Goal: Task Accomplishment & Management: Use online tool/utility

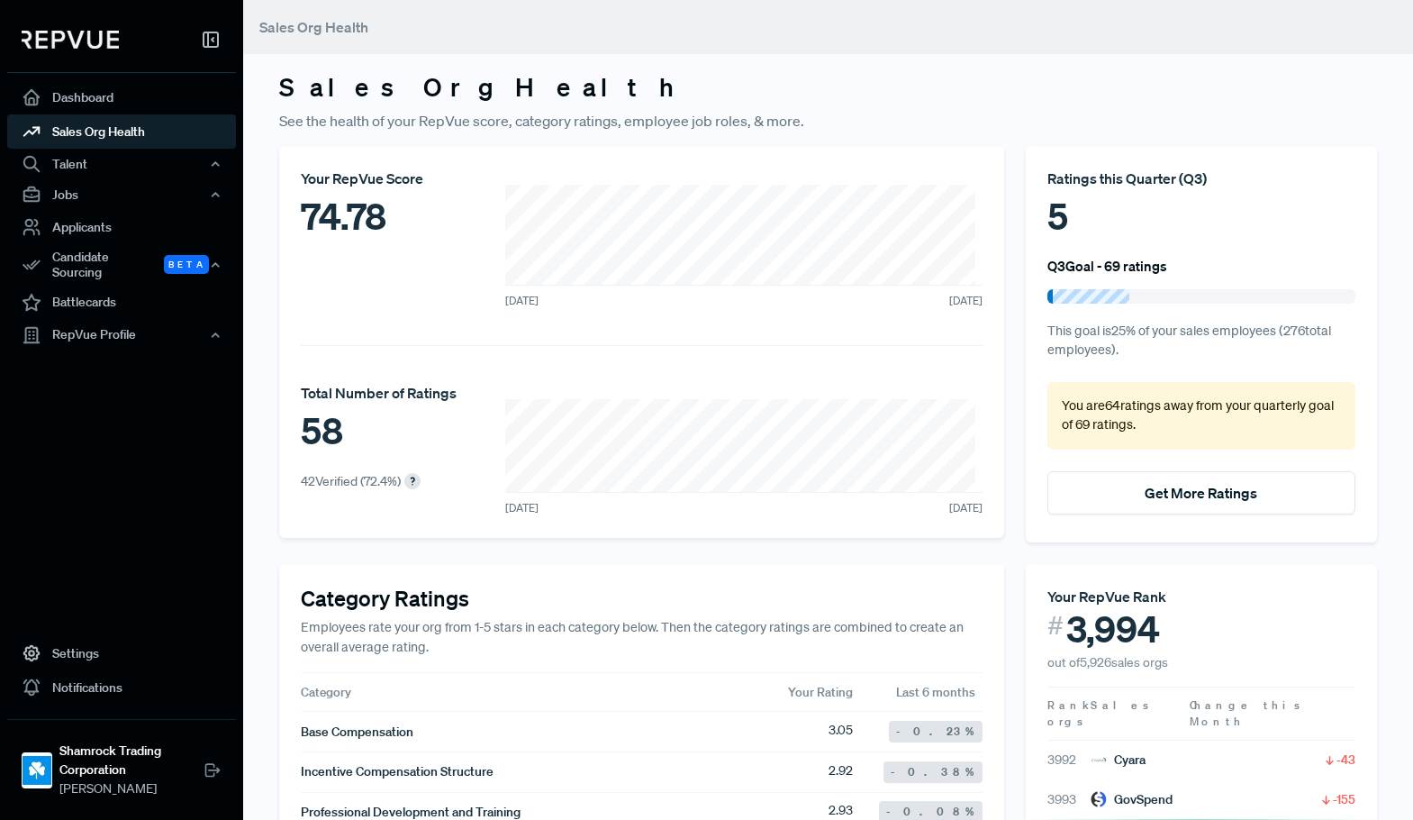
drag, startPoint x: 537, startPoint y: 84, endPoint x: 476, endPoint y: 55, distance: 67.7
click at [537, 84] on h3 "Sales Org Health" at bounding box center [828, 87] width 1098 height 31
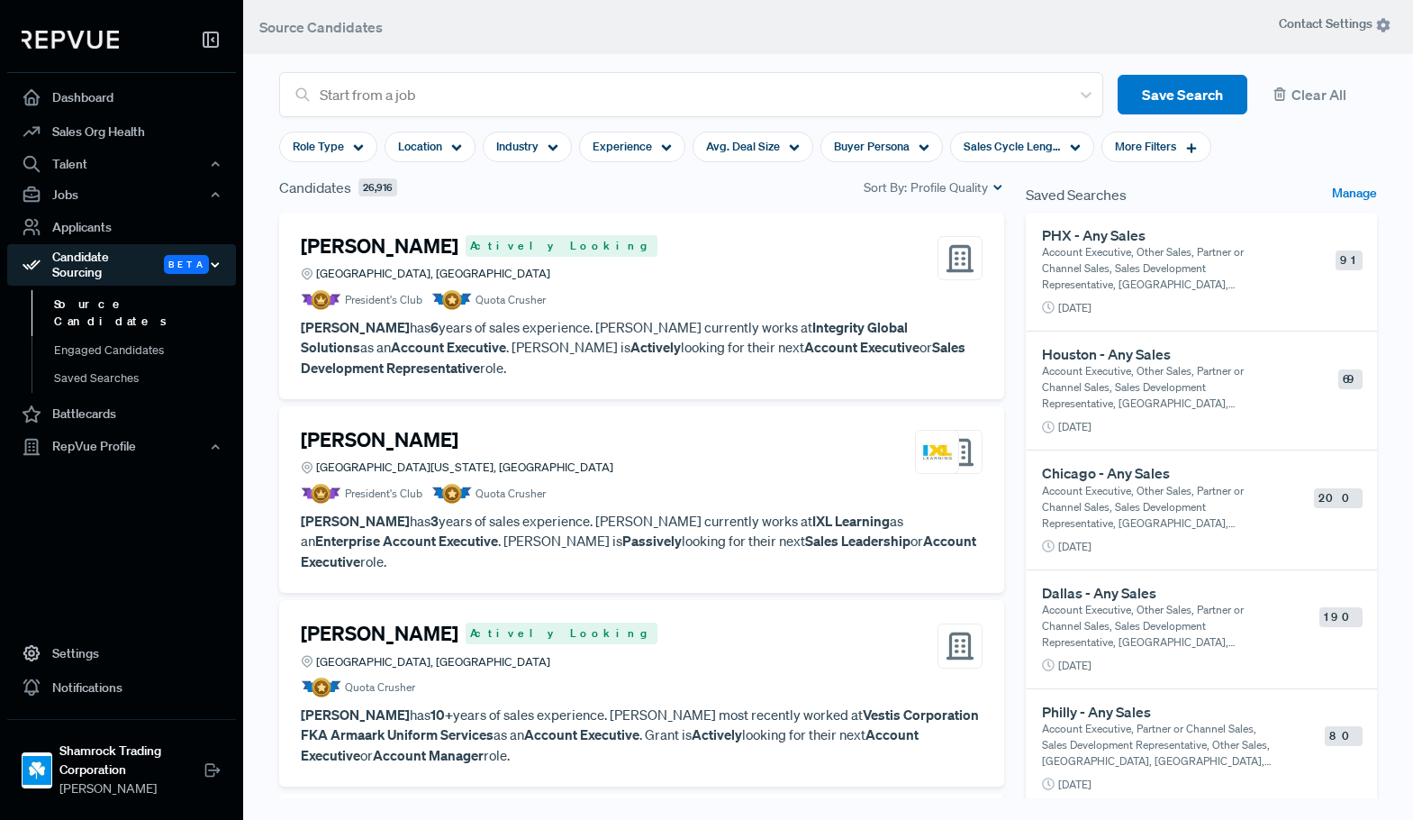
click at [100, 257] on div "Candidate Sourcing Beta" at bounding box center [121, 264] width 229 height 41
click at [93, 254] on div "Candidate Sourcing Beta" at bounding box center [121, 264] width 229 height 41
click at [88, 290] on link "Source Candidates" at bounding box center [146, 313] width 229 height 46
click at [86, 336] on link "Engaged Candidates" at bounding box center [146, 359] width 229 height 46
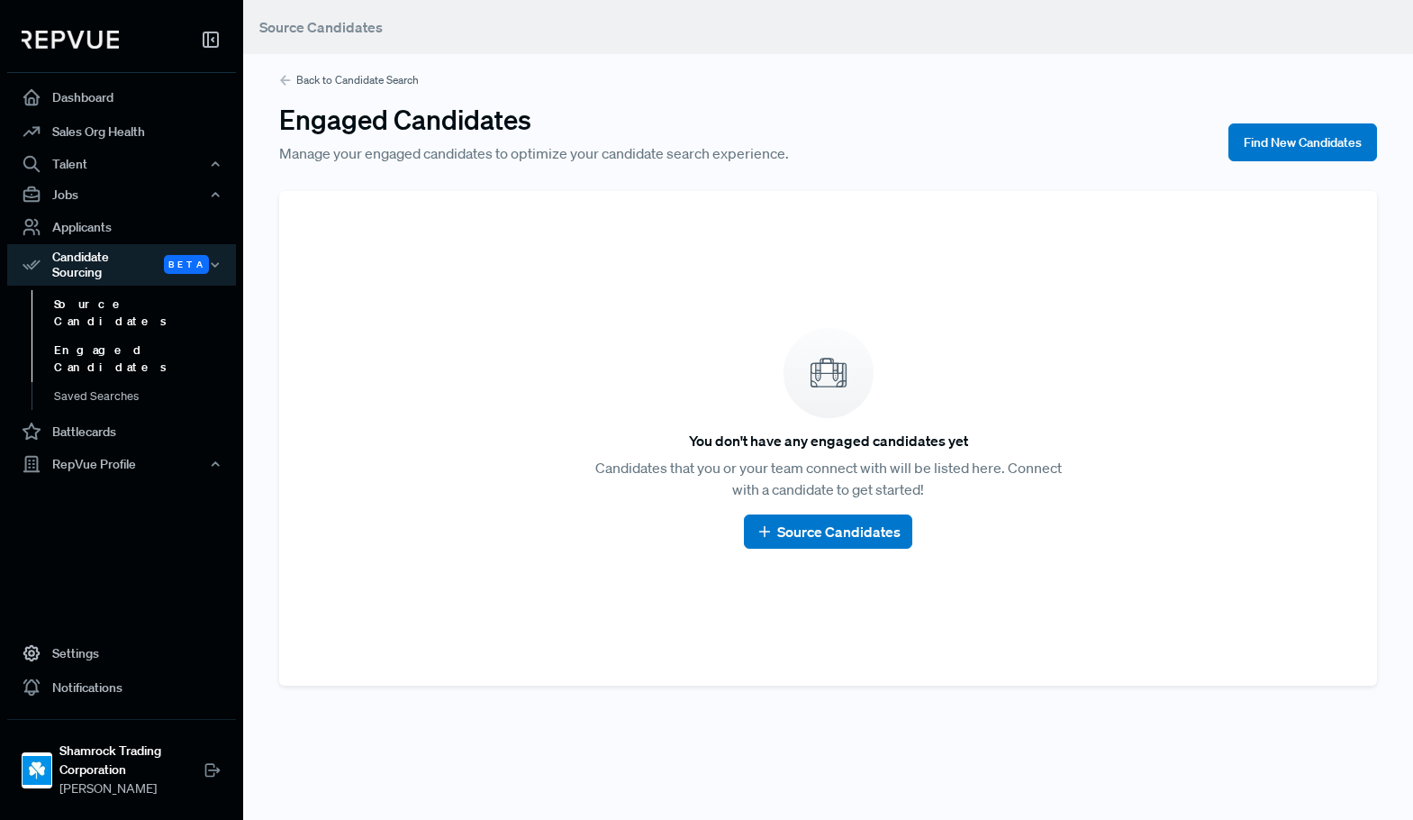
click at [87, 290] on link "Source Candidates" at bounding box center [146, 313] width 229 height 46
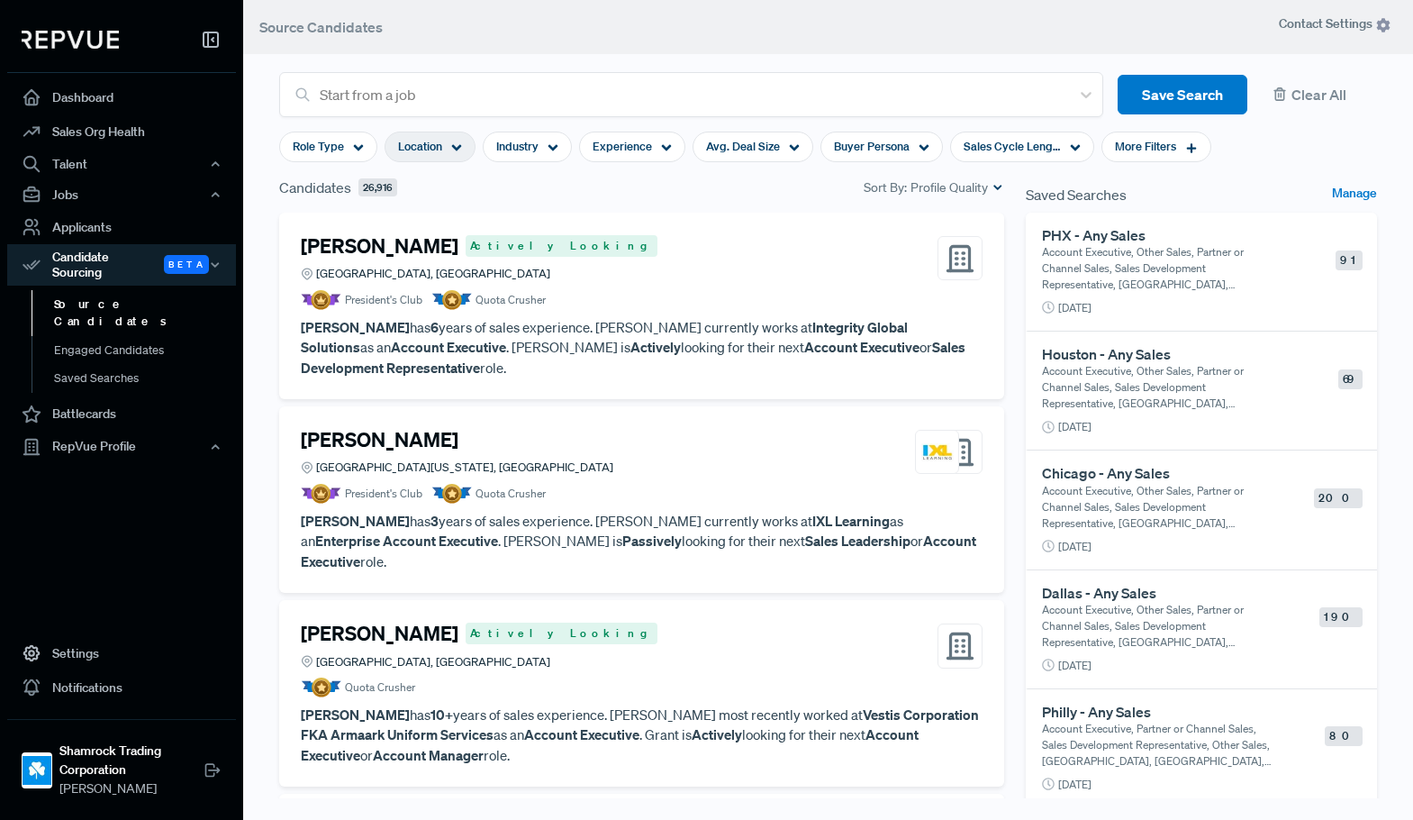
click at [468, 151] on div "Location" at bounding box center [430, 146] width 91 height 31
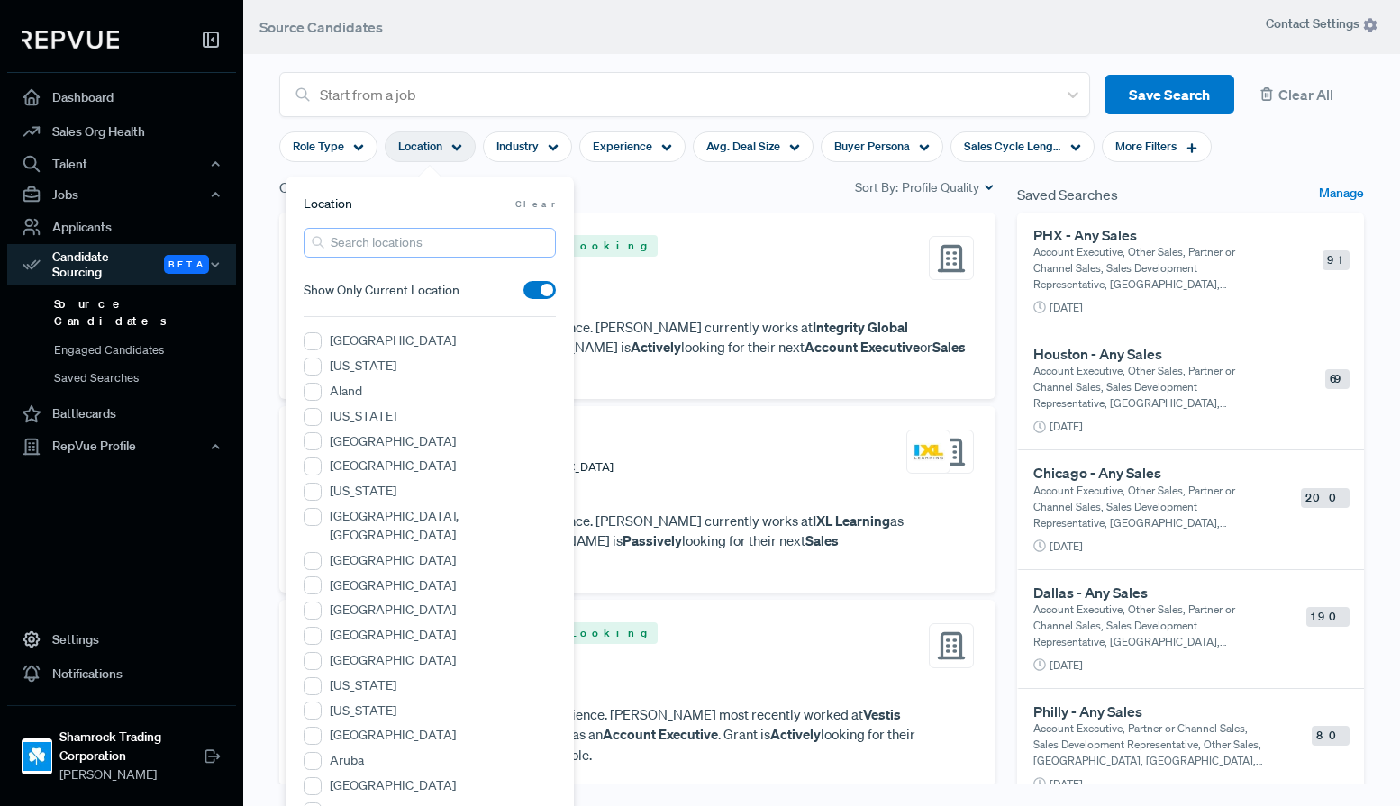
drag, startPoint x: 424, startPoint y: 244, endPoint x: 423, endPoint y: 253, distance: 9.1
click at [423, 253] on input "search" at bounding box center [430, 243] width 252 height 30
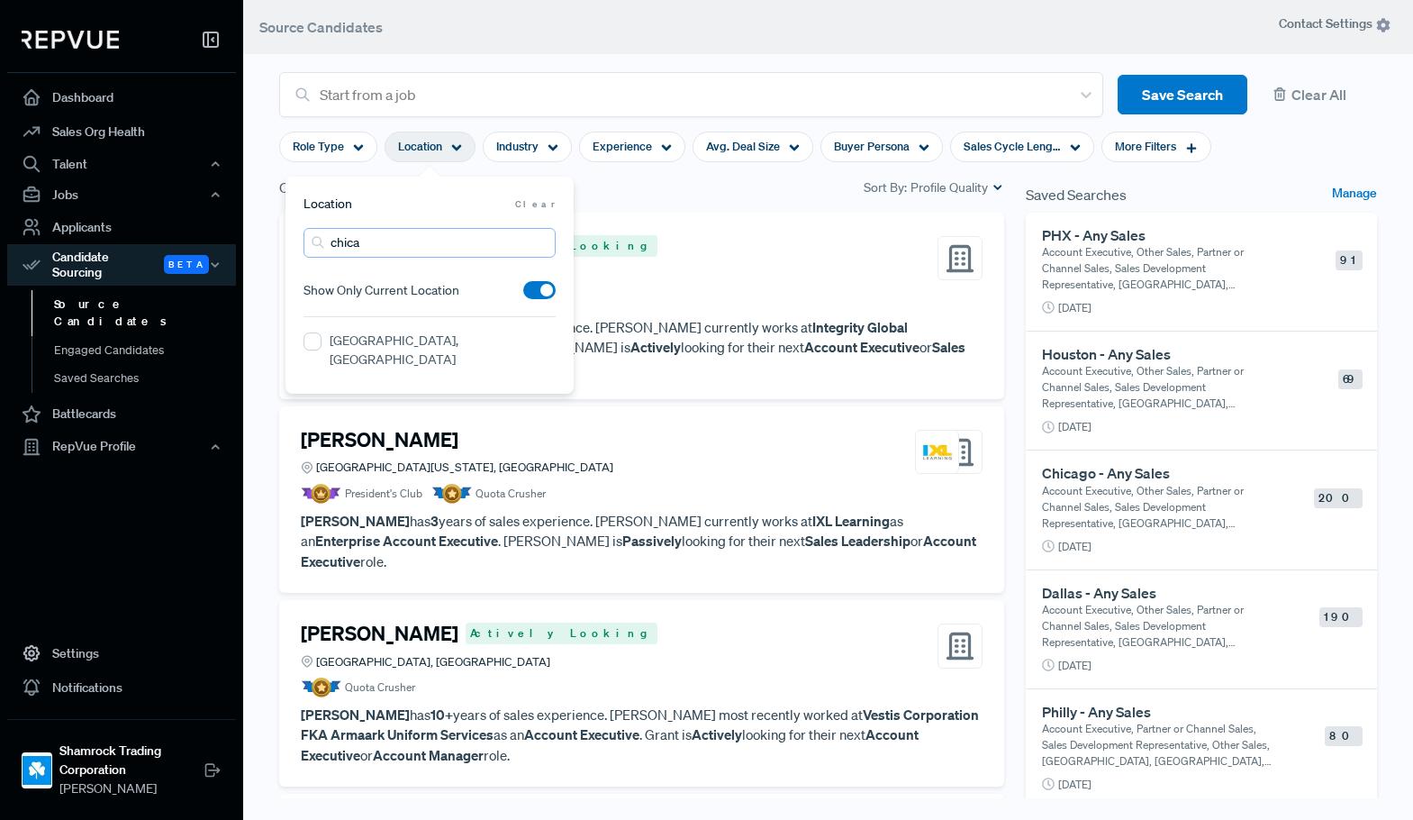
type input "chica"
click at [395, 340] on label "[GEOGRAPHIC_DATA], [GEOGRAPHIC_DATA]" at bounding box center [443, 350] width 226 height 38
click at [322, 340] on IL "[GEOGRAPHIC_DATA], [GEOGRAPHIC_DATA]" at bounding box center [313, 341] width 18 height 18
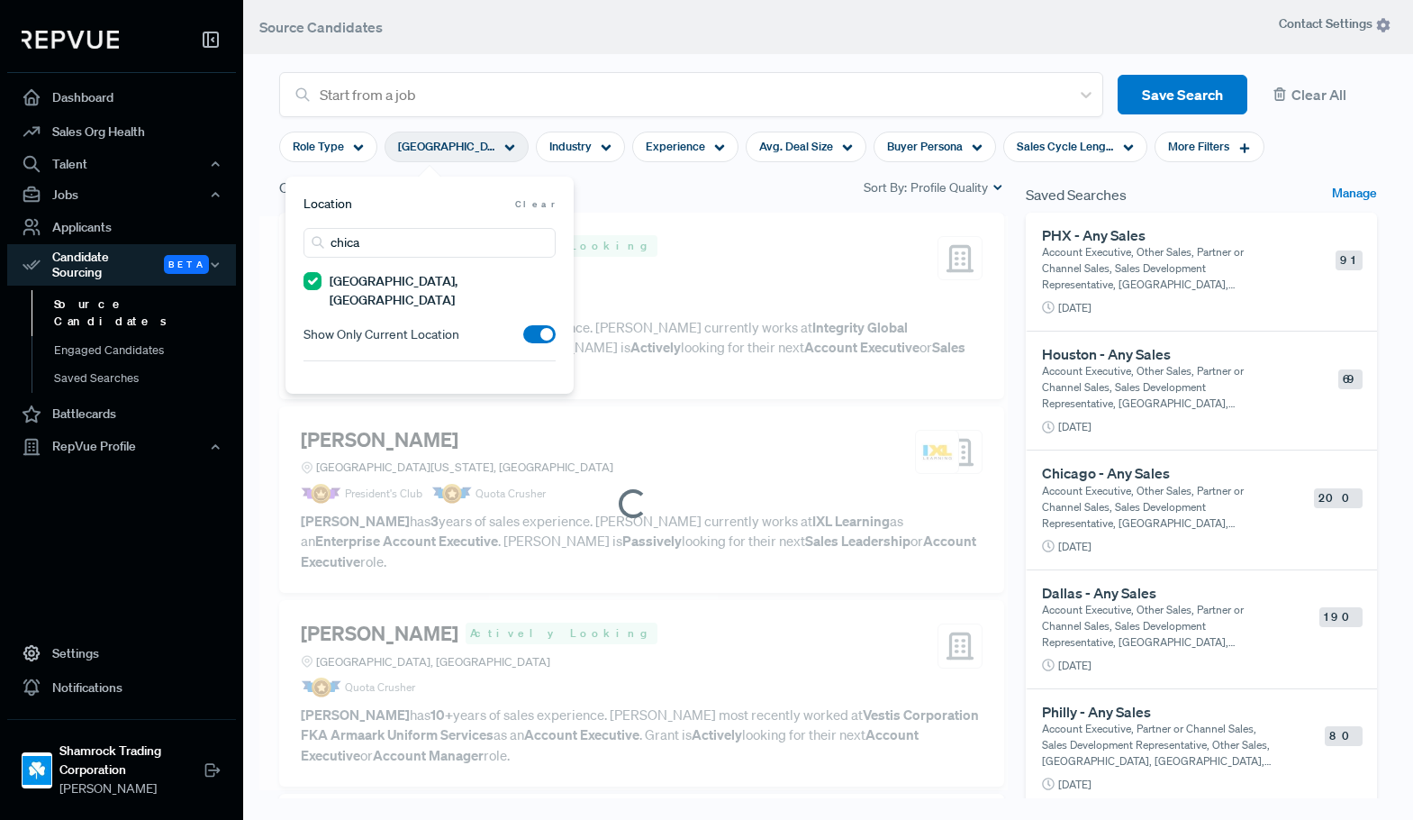
click at [774, 179] on div "Candidates 26,916 Sort By: Profile Quality" at bounding box center [641, 188] width 725 height 22
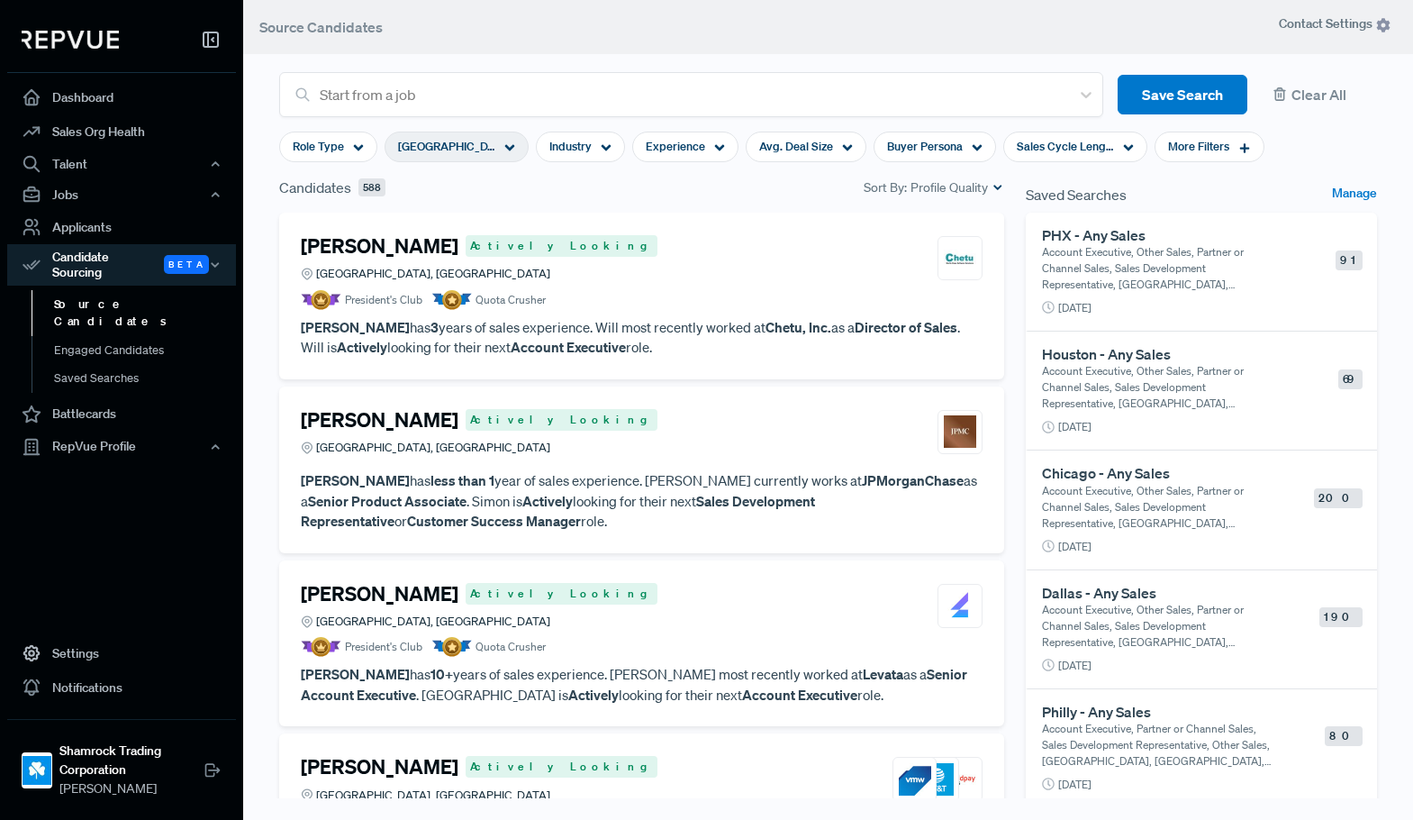
click at [439, 146] on span "[GEOGRAPHIC_DATA], [GEOGRAPHIC_DATA]" at bounding box center [446, 146] width 97 height 17
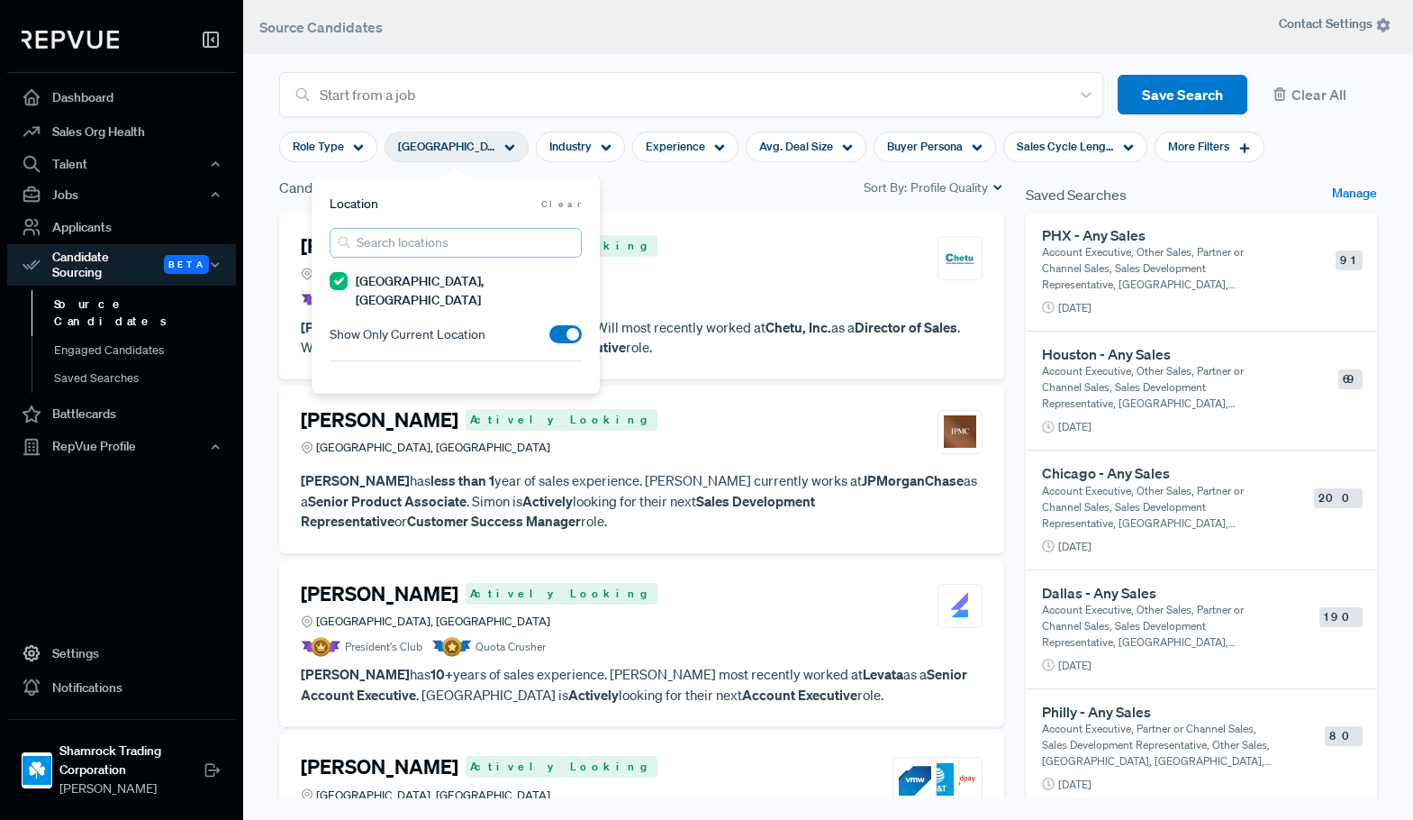
click at [410, 246] on input "search" at bounding box center [456, 243] width 252 height 30
click at [404, 376] on label "[GEOGRAPHIC_DATA], [GEOGRAPHIC_DATA]" at bounding box center [469, 395] width 226 height 38
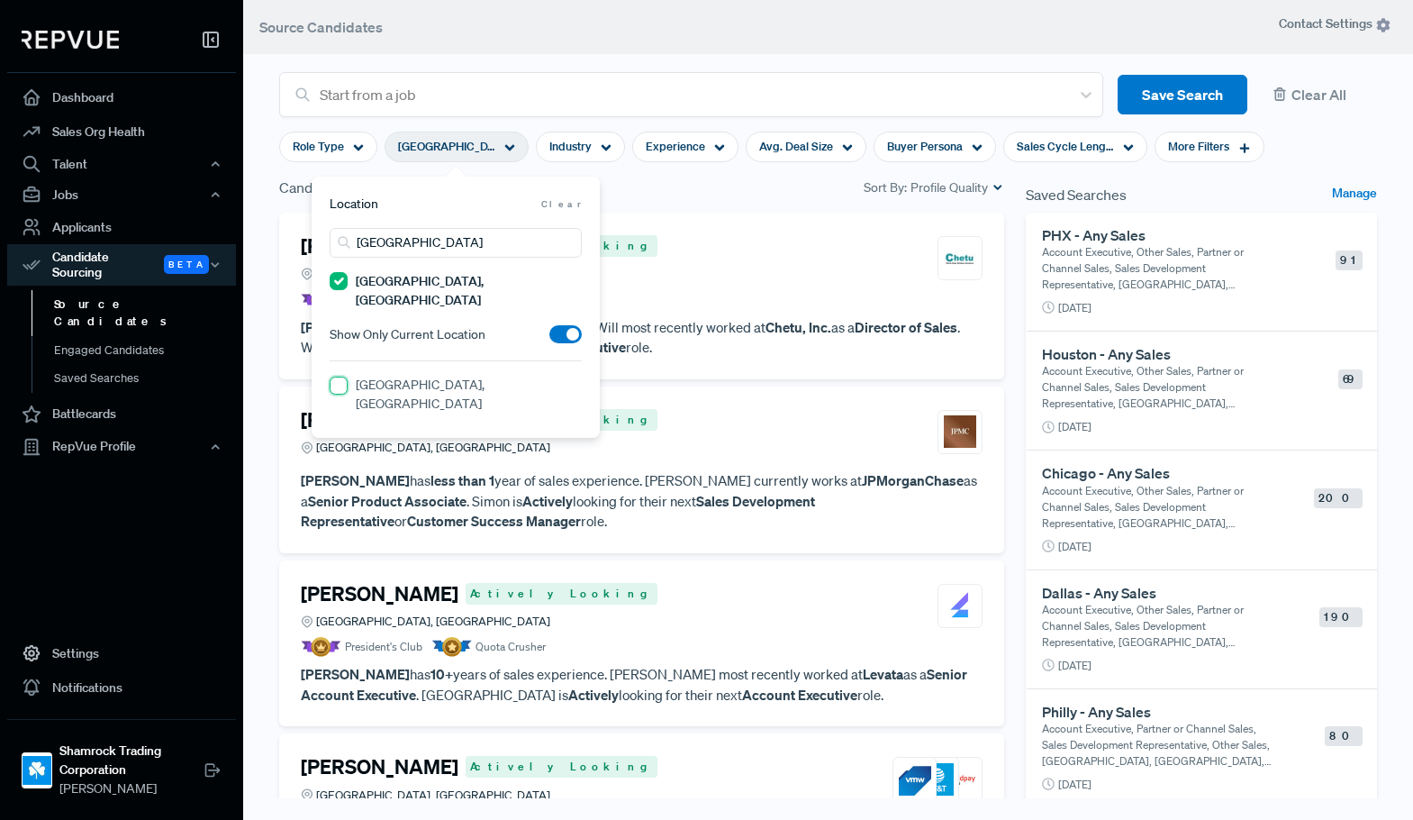
click at [348, 376] on TX "[GEOGRAPHIC_DATA], [GEOGRAPHIC_DATA]" at bounding box center [339, 385] width 18 height 18
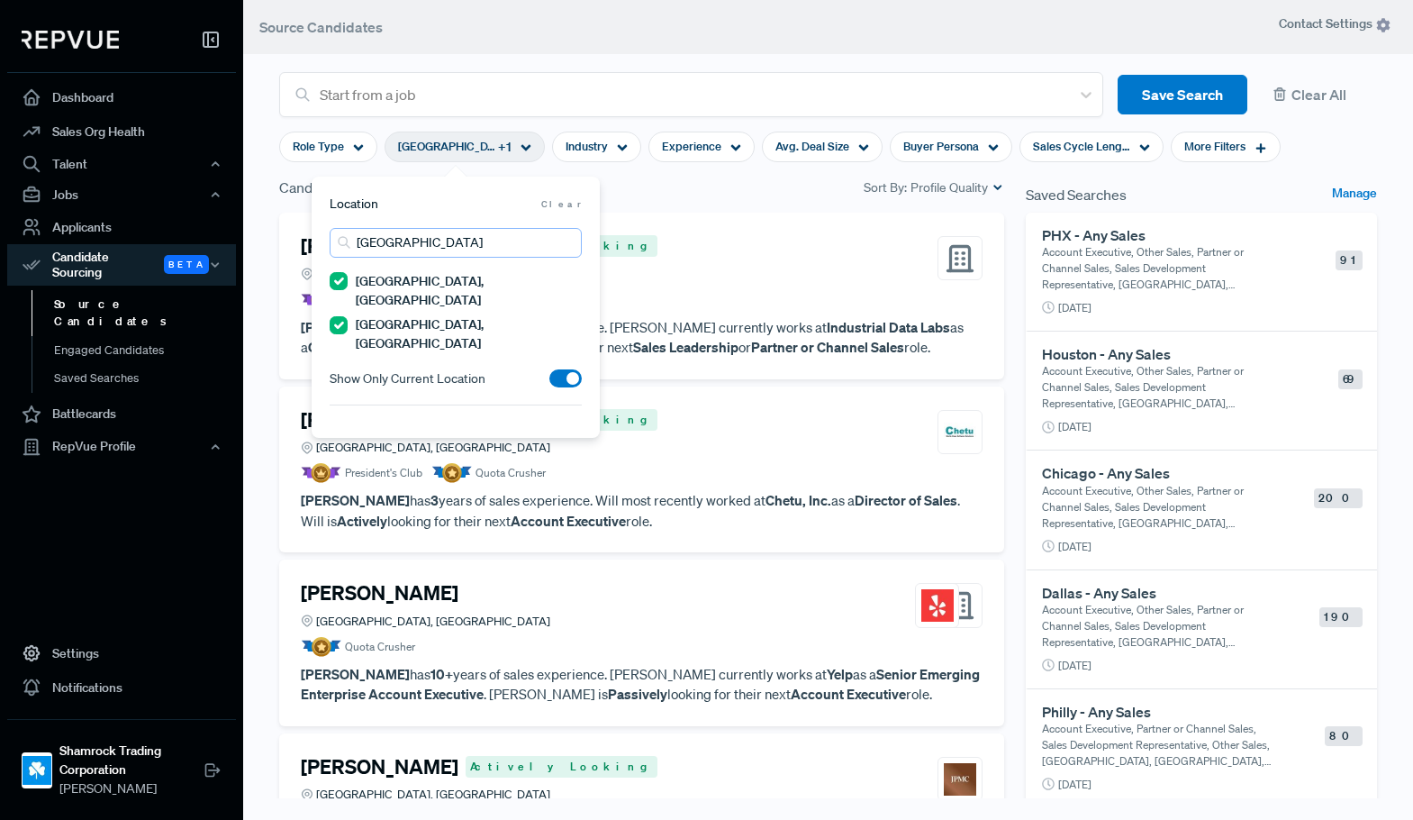
click at [459, 245] on input "[GEOGRAPHIC_DATA]" at bounding box center [456, 243] width 252 height 30
click at [422, 420] on label "[GEOGRAPHIC_DATA], [GEOGRAPHIC_DATA]" at bounding box center [469, 439] width 226 height 38
click at [348, 421] on TX "[GEOGRAPHIC_DATA], [GEOGRAPHIC_DATA]" at bounding box center [339, 430] width 18 height 18
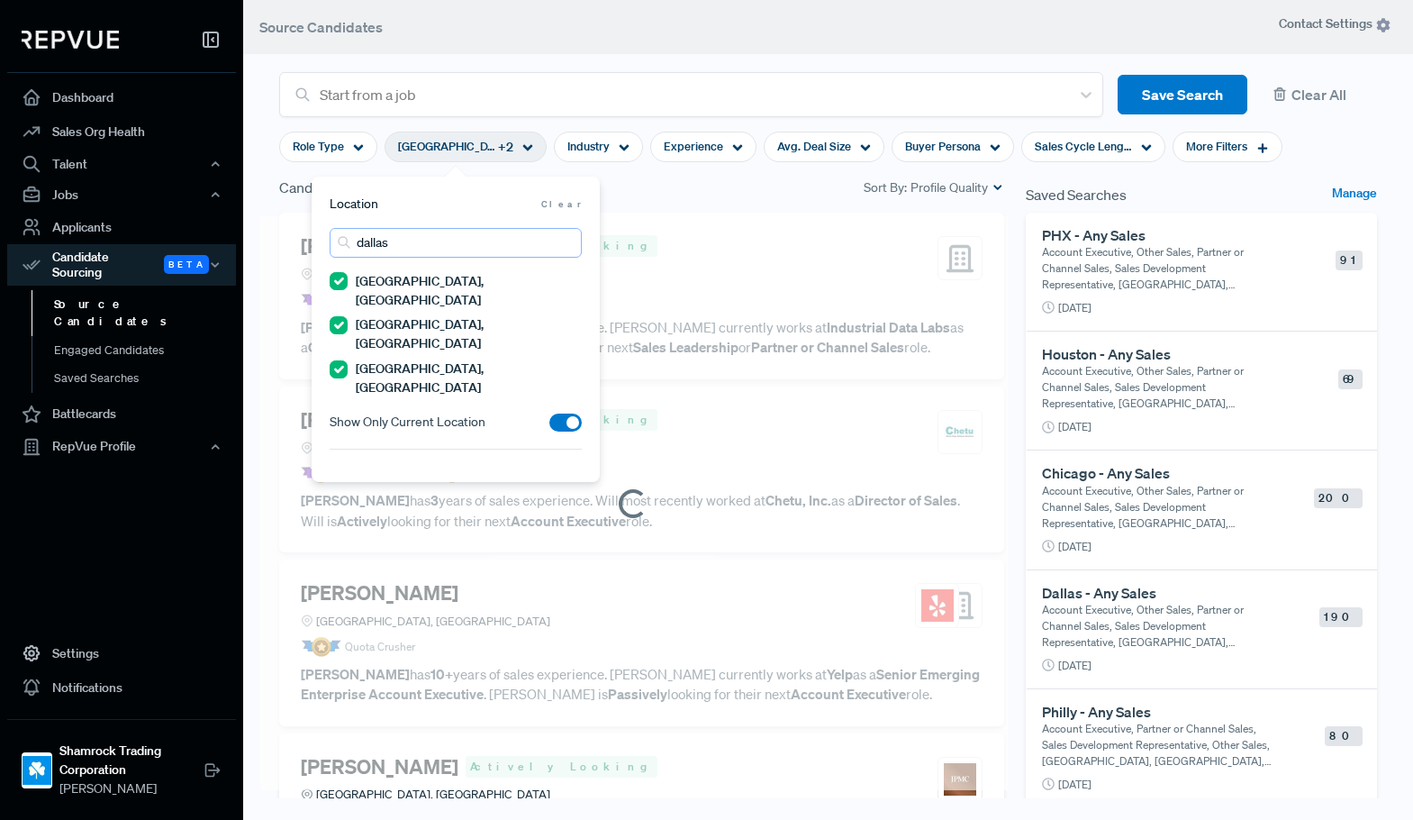
click at [406, 241] on input "dallas" at bounding box center [456, 243] width 252 height 30
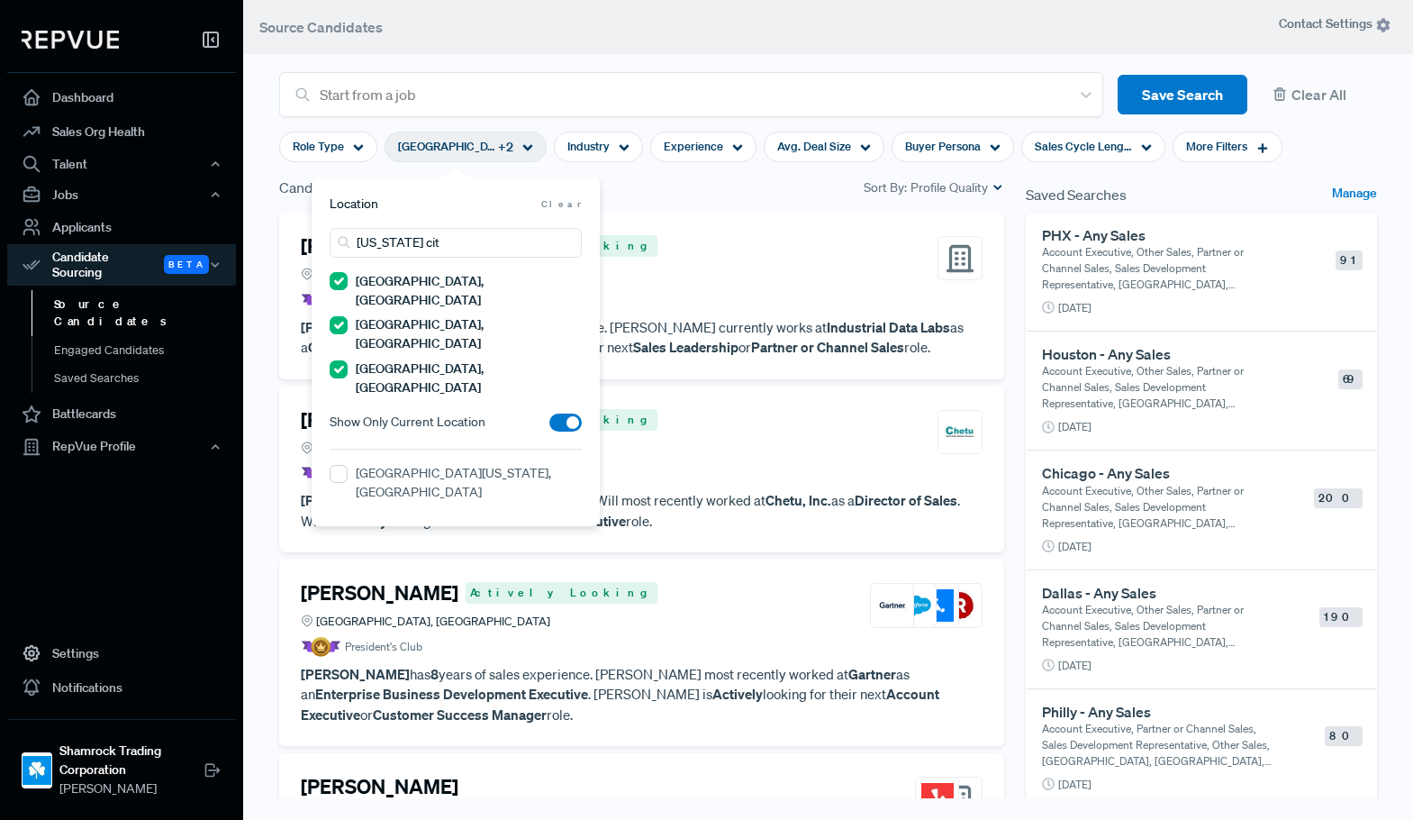
click at [403, 464] on label "[GEOGRAPHIC_DATA][US_STATE], [GEOGRAPHIC_DATA]" at bounding box center [469, 483] width 226 height 38
click at [348, 465] on MO "[GEOGRAPHIC_DATA][US_STATE], [GEOGRAPHIC_DATA]" at bounding box center [339, 474] width 18 height 18
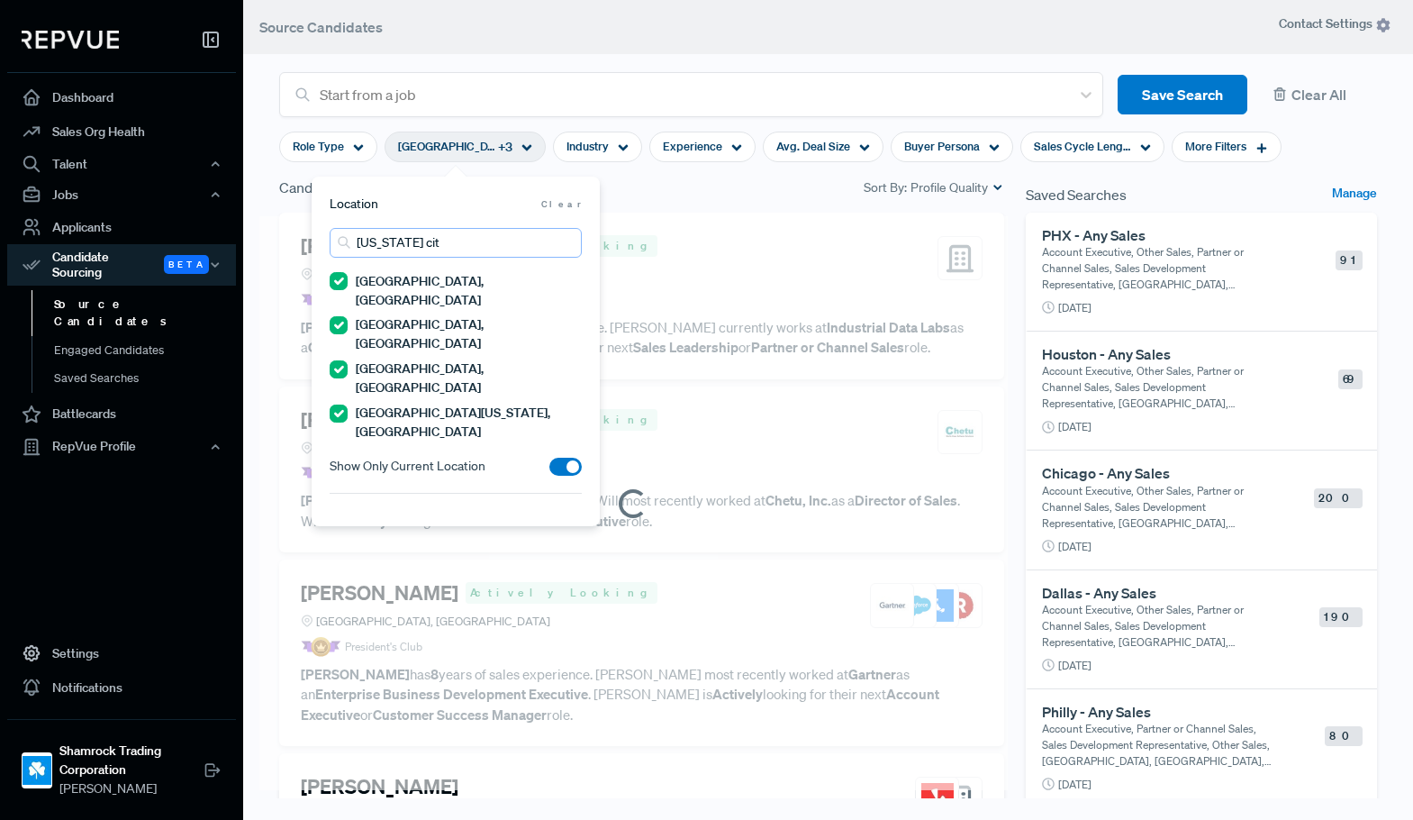
click at [430, 244] on input "[US_STATE] cit" at bounding box center [456, 243] width 252 height 30
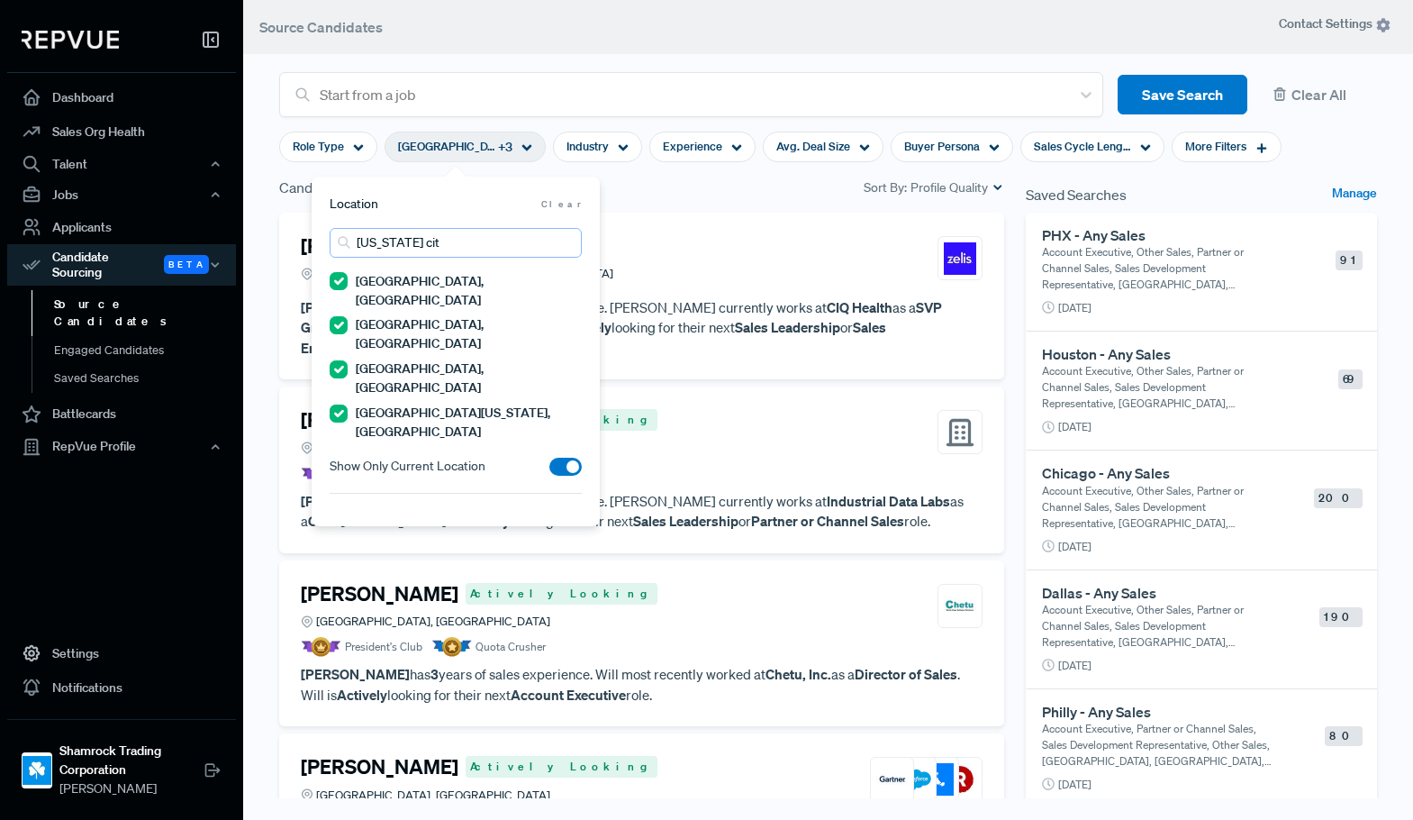
click at [430, 244] on input "[US_STATE] cit" at bounding box center [456, 243] width 252 height 30
click at [414, 508] on div "[GEOGRAPHIC_DATA], [GEOGRAPHIC_DATA]" at bounding box center [456, 529] width 252 height 42
click at [417, 508] on label "[GEOGRAPHIC_DATA], [GEOGRAPHIC_DATA]" at bounding box center [469, 527] width 226 height 38
click at [348, 508] on AZ "[GEOGRAPHIC_DATA], [GEOGRAPHIC_DATA]" at bounding box center [339, 517] width 18 height 18
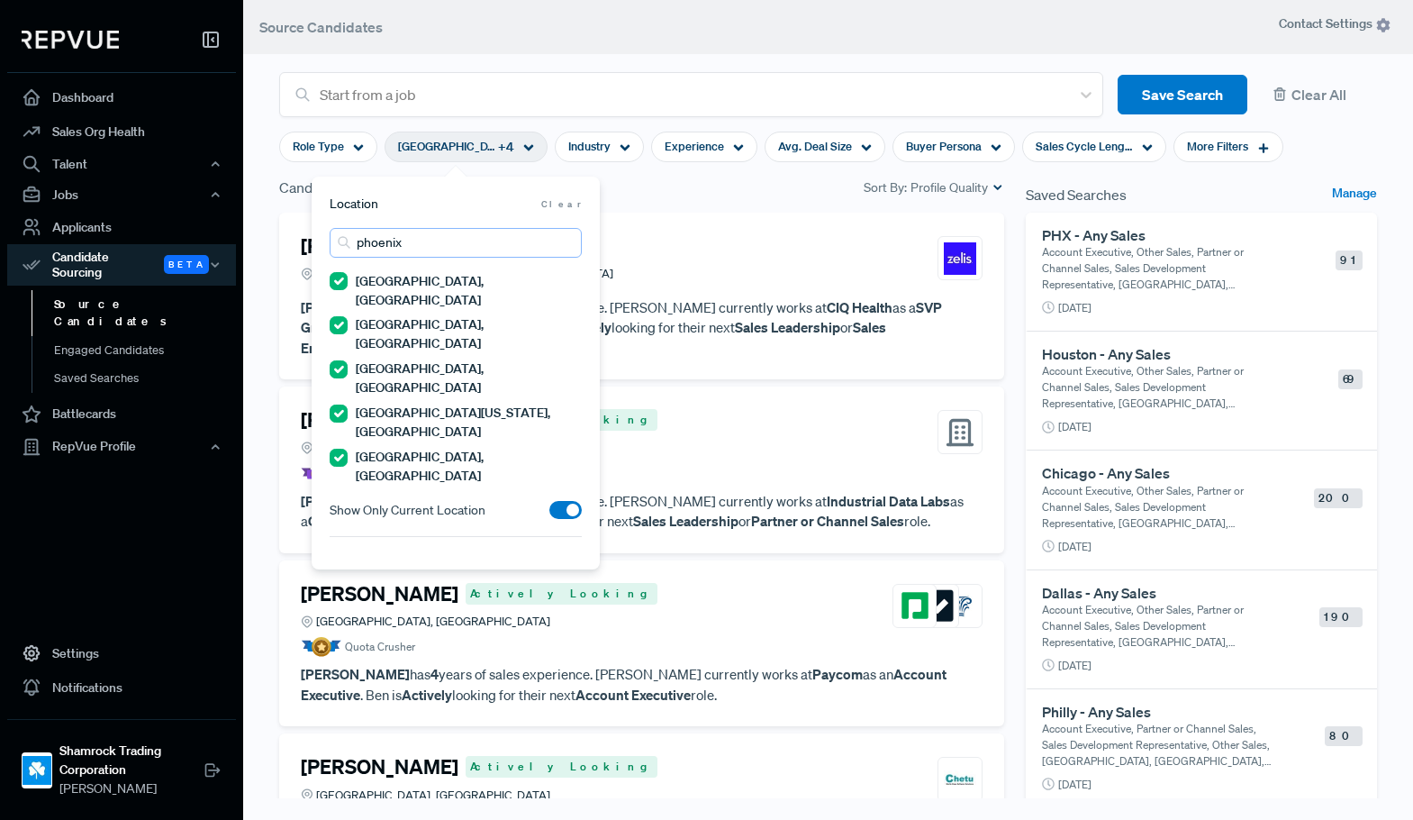
click at [441, 244] on input "phoenix" at bounding box center [456, 243] width 252 height 30
type input "philade"
click at [423, 551] on label "[GEOGRAPHIC_DATA], [GEOGRAPHIC_DATA]" at bounding box center [469, 570] width 226 height 38
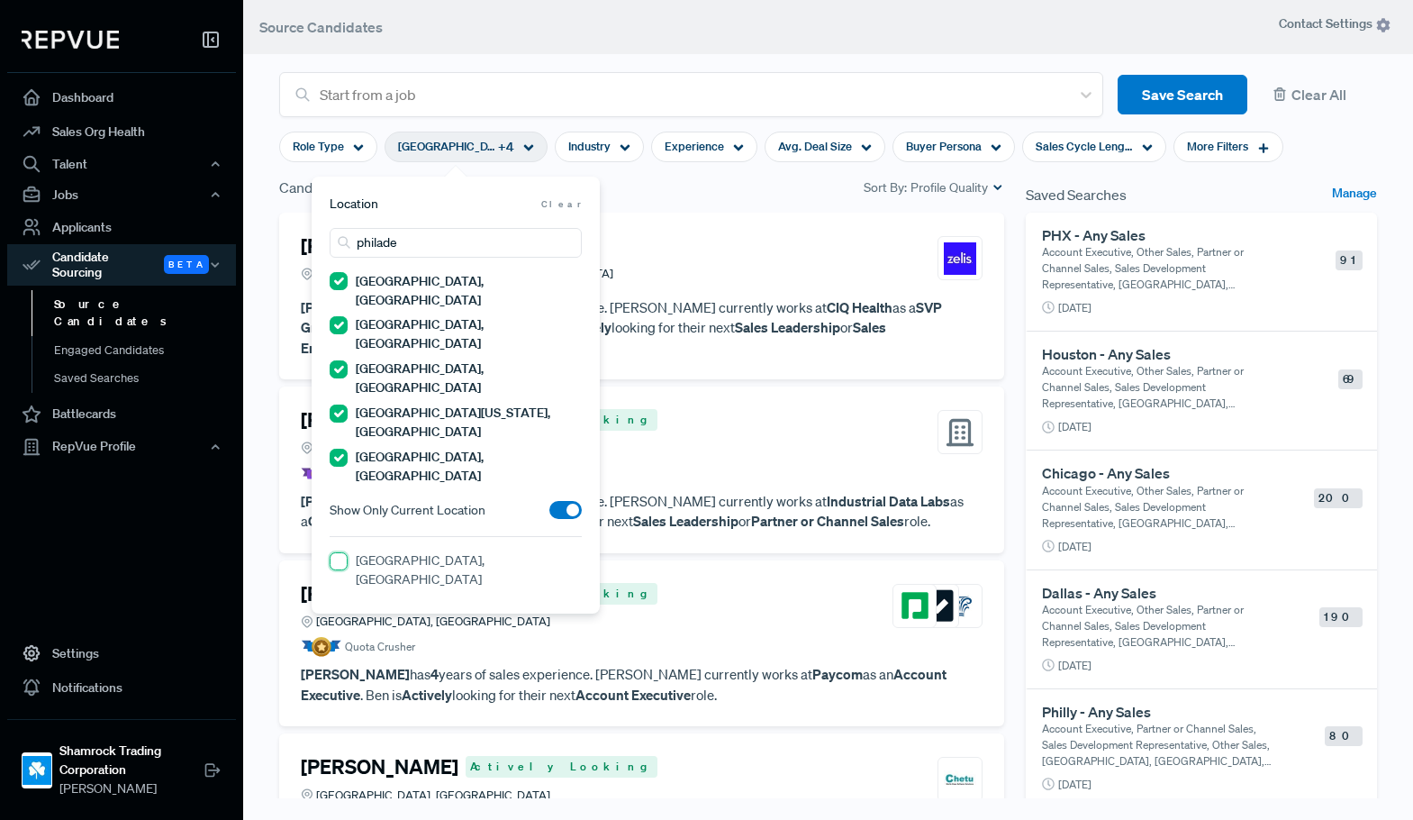
click at [348, 552] on PA "[GEOGRAPHIC_DATA], [GEOGRAPHIC_DATA]" at bounding box center [339, 561] width 18 height 18
click at [736, 237] on div "[PERSON_NAME] [GEOGRAPHIC_DATA][US_STATE], [GEOGRAPHIC_DATA]" at bounding box center [642, 258] width 682 height 49
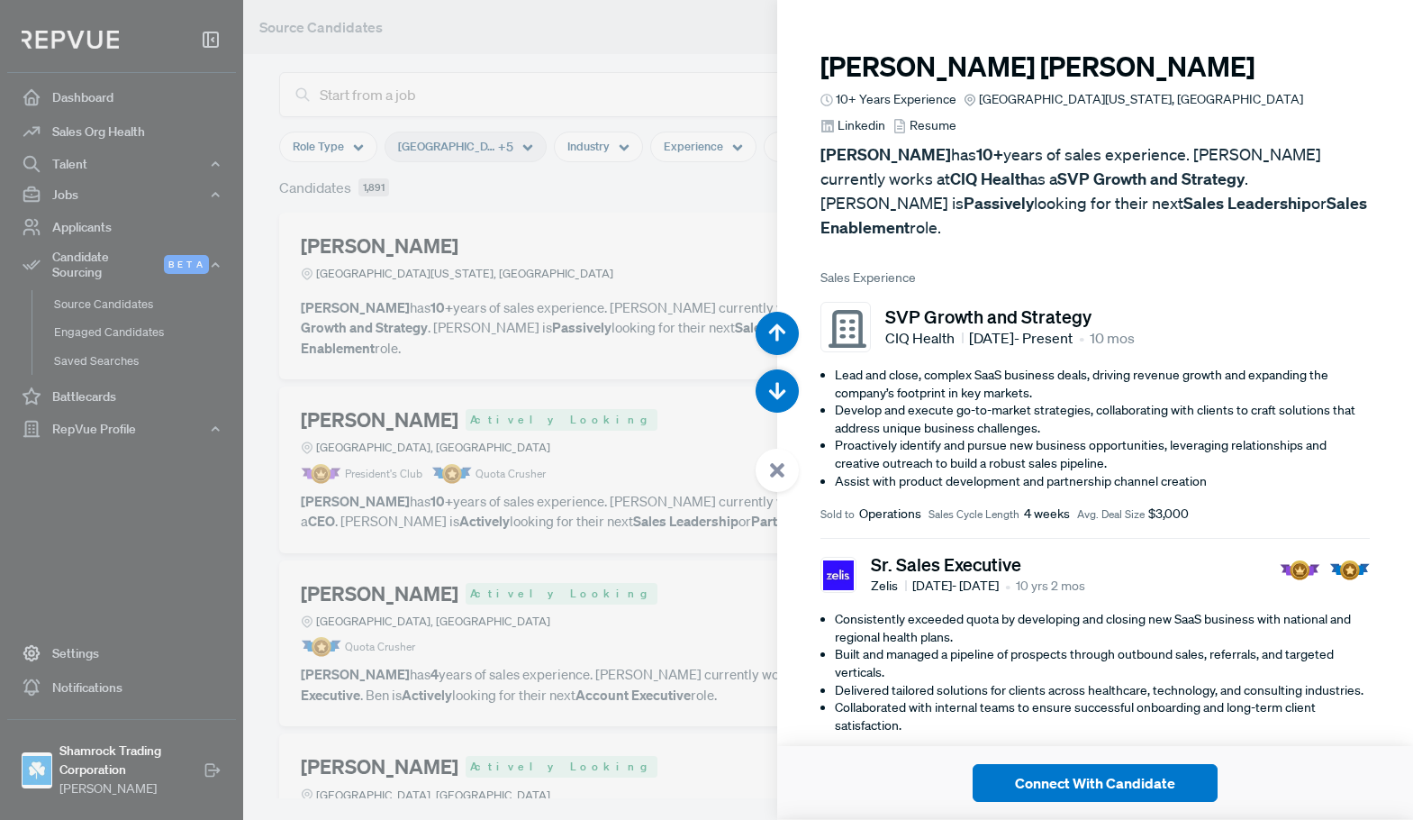
click at [615, 185] on div at bounding box center [706, 410] width 1413 height 820
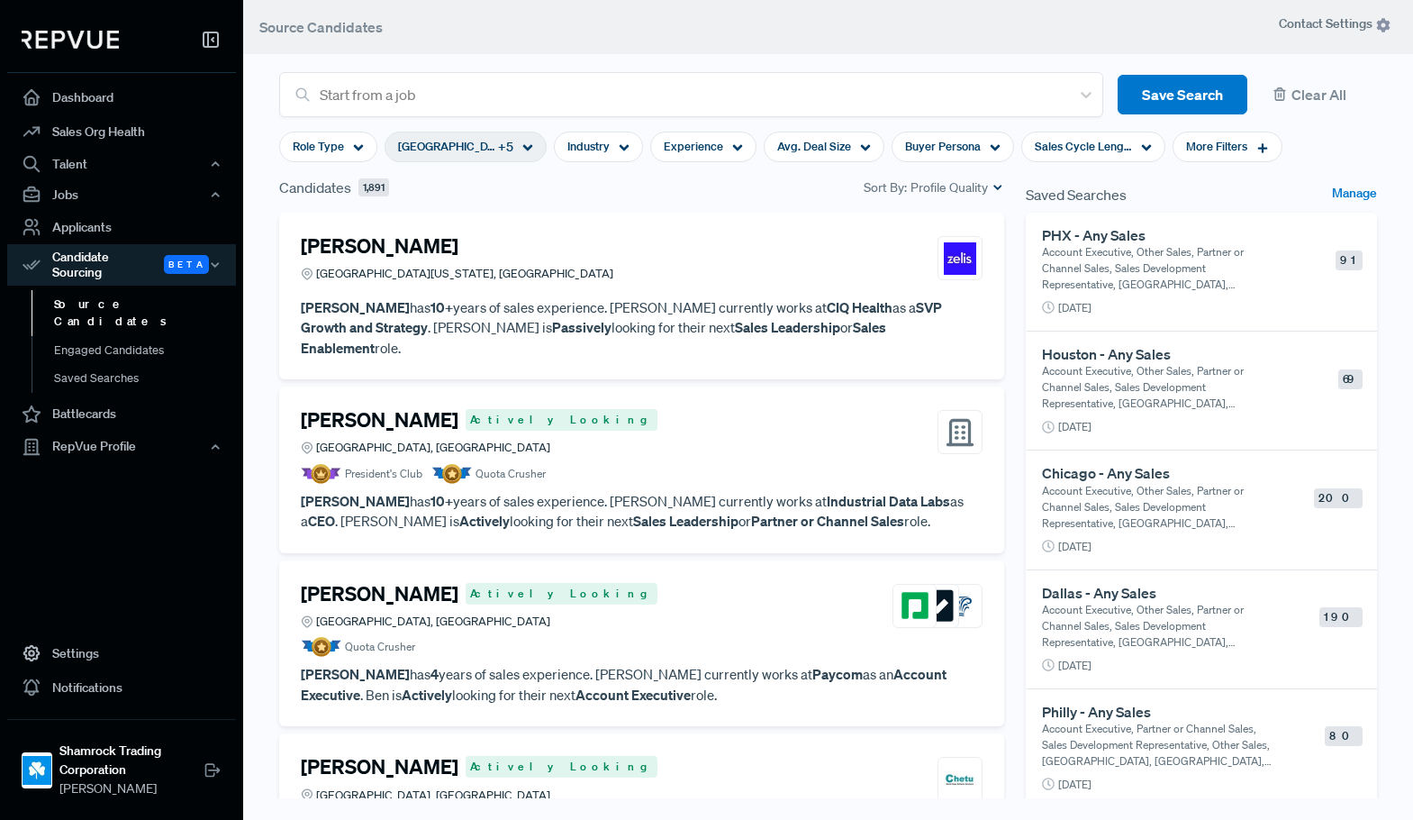
click at [523, 155] on div "[GEOGRAPHIC_DATA], [GEOGRAPHIC_DATA] + 5" at bounding box center [466, 146] width 162 height 31
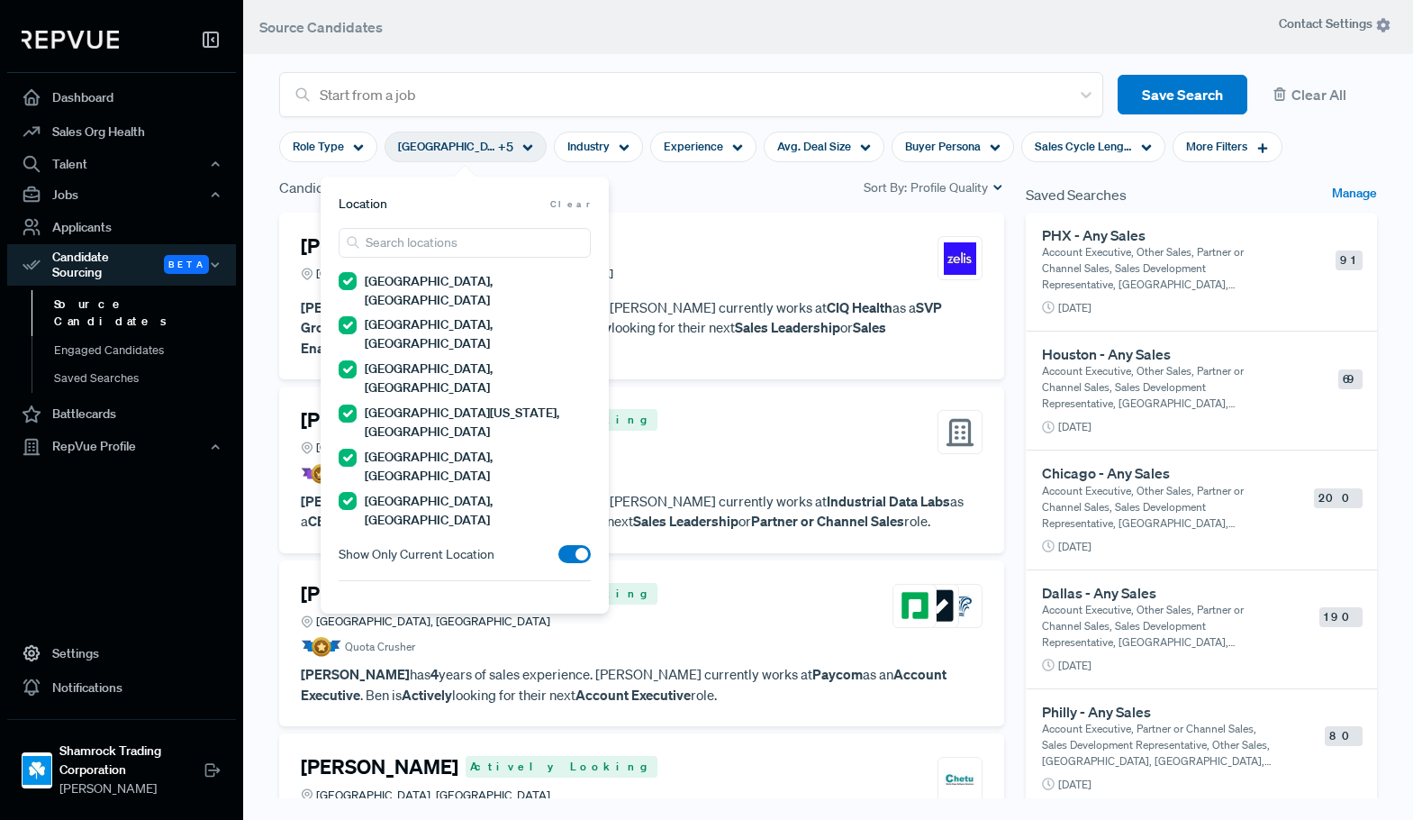
click at [631, 28] on header "Source Candidates" at bounding box center [828, 27] width 1170 height 54
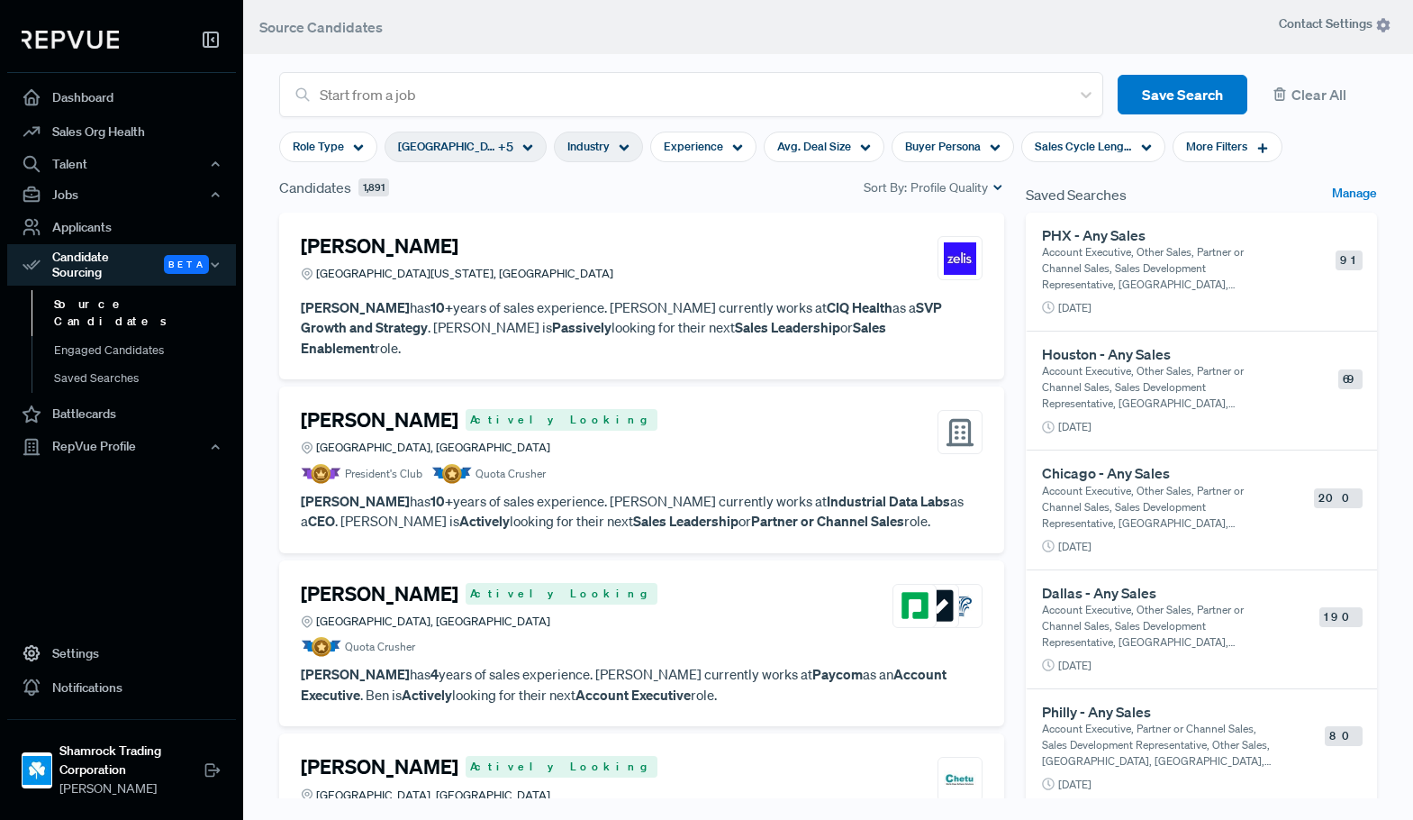
click at [630, 147] on div "Industry" at bounding box center [598, 146] width 89 height 31
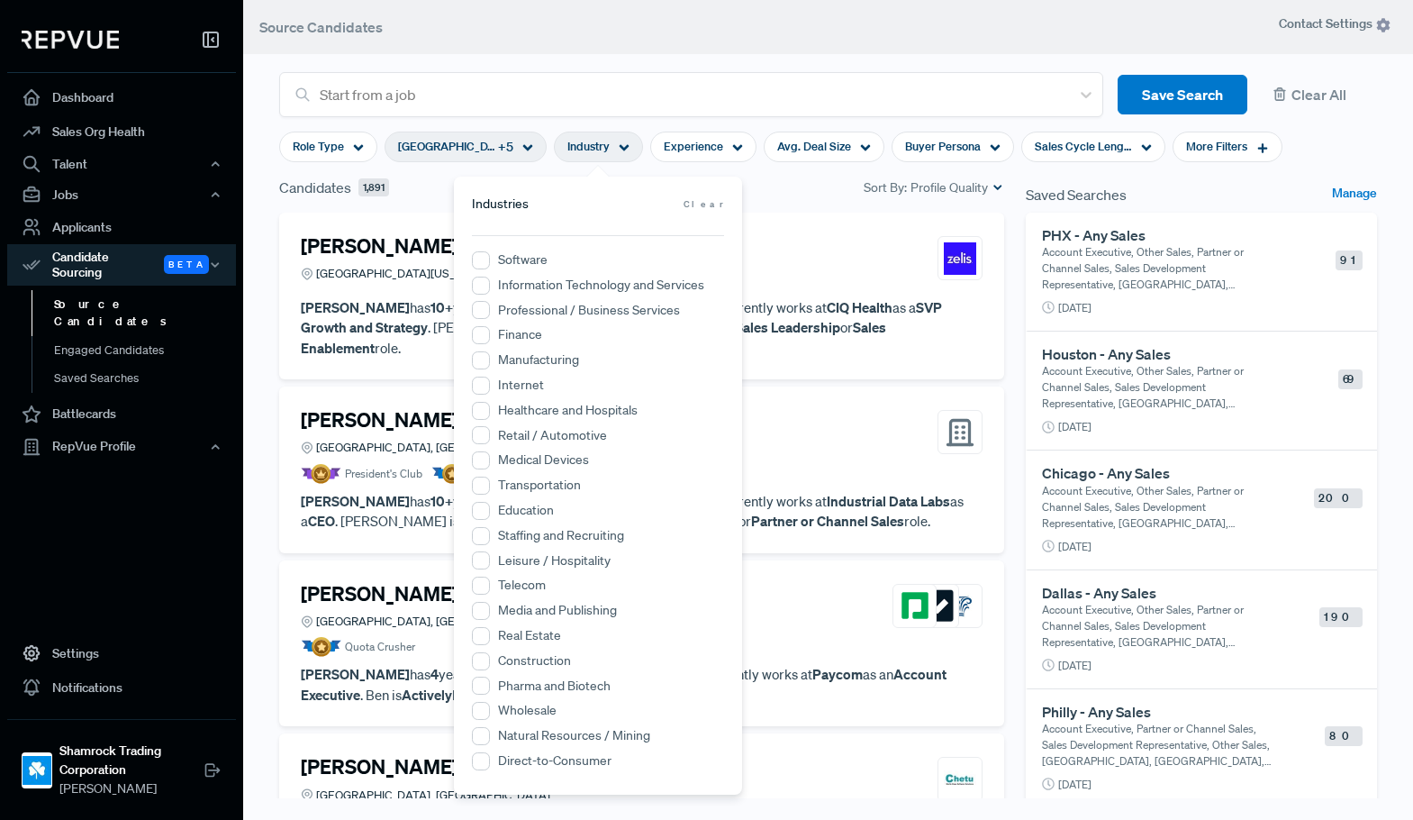
click at [541, 490] on label "Transportation" at bounding box center [539, 485] width 83 height 19
click at [490, 490] on input "Transportation" at bounding box center [481, 485] width 18 height 18
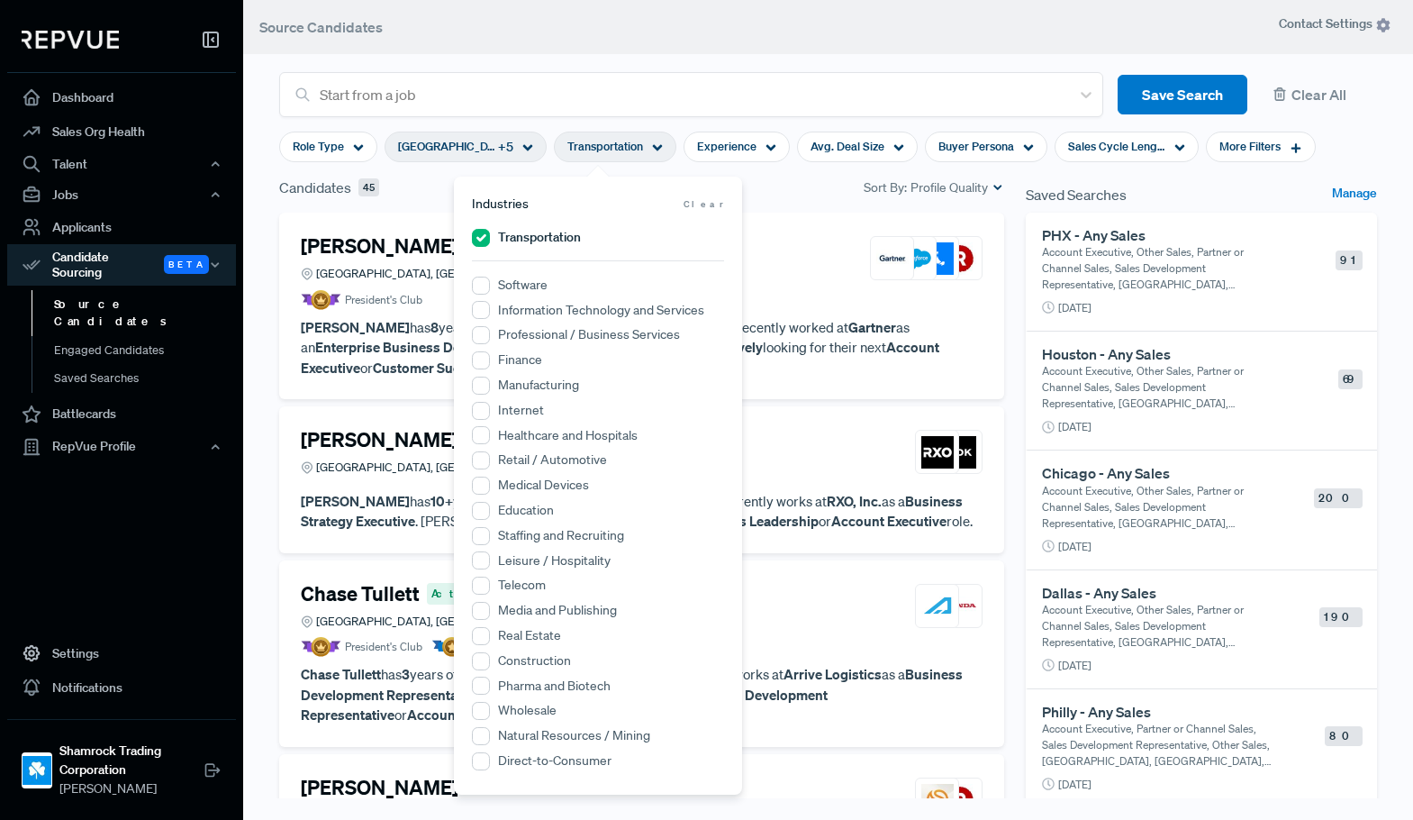
click at [784, 195] on div "Candidates 45 Sort By: Profile Quality" at bounding box center [641, 188] width 725 height 22
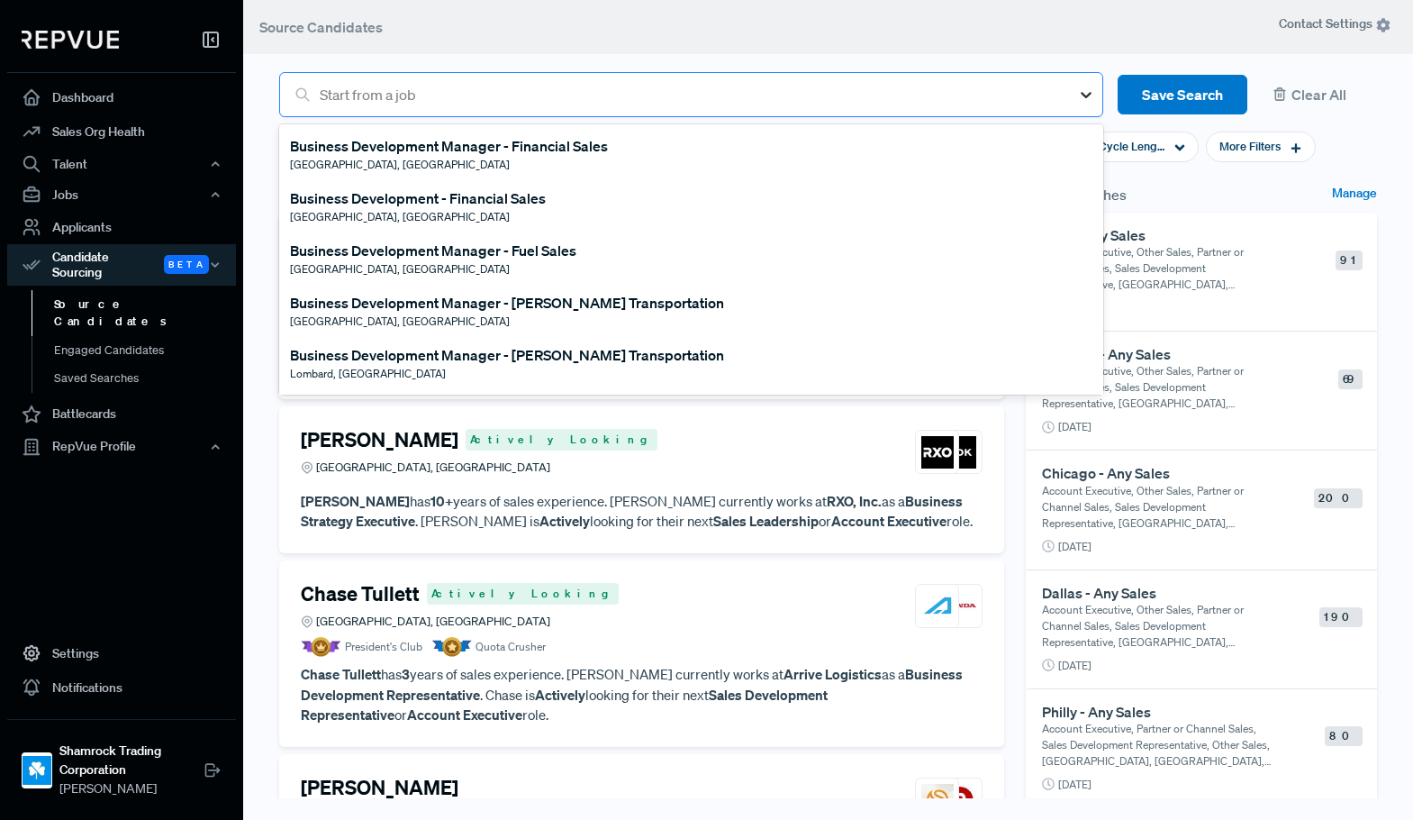
click at [1077, 95] on icon at bounding box center [1086, 95] width 18 height 18
click at [989, 28] on header "Source Candidates" at bounding box center [828, 27] width 1170 height 54
